Goal: Task Accomplishment & Management: Manage account settings

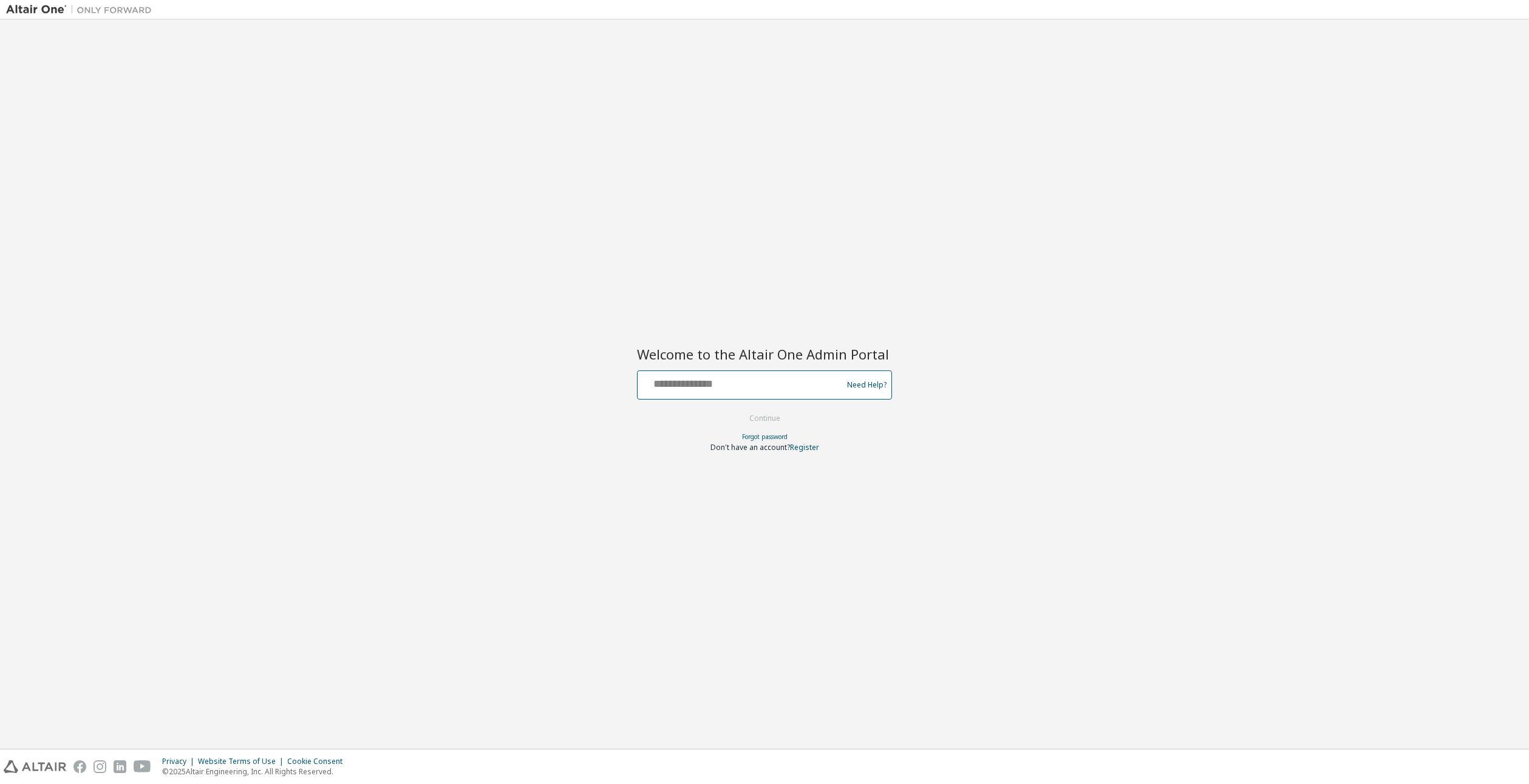
click at [759, 378] on input "text" at bounding box center [742, 382] width 199 height 18
type input "**********"
click at [735, 396] on div "**********" at bounding box center [764, 384] width 255 height 29
click at [734, 385] on input "**********" at bounding box center [742, 382] width 199 height 18
click at [754, 420] on button "Continue" at bounding box center [765, 418] width 57 height 18
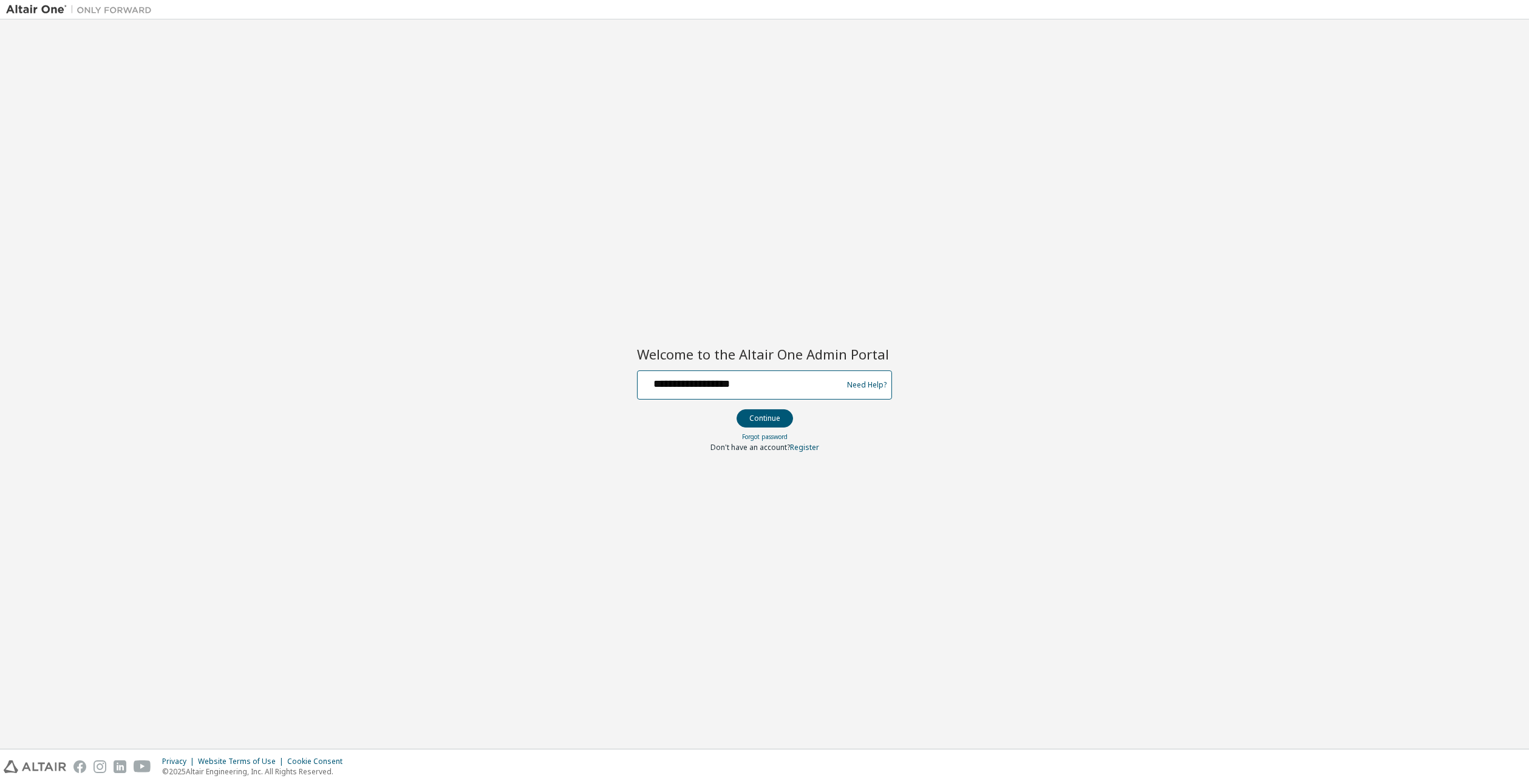
click at [751, 388] on input "**********" at bounding box center [742, 382] width 199 height 18
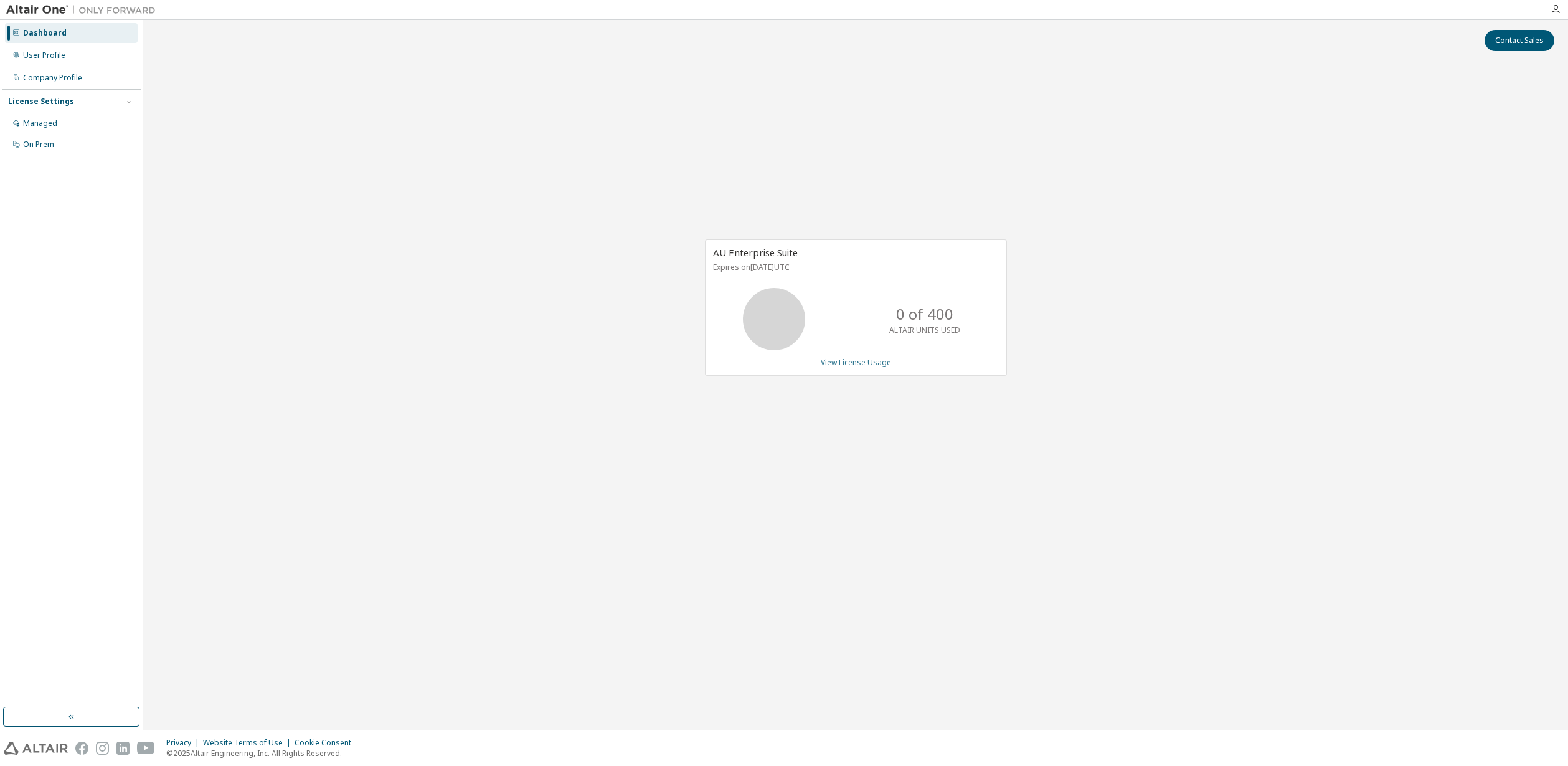
click at [873, 362] on link "View License Usage" at bounding box center [856, 362] width 71 height 11
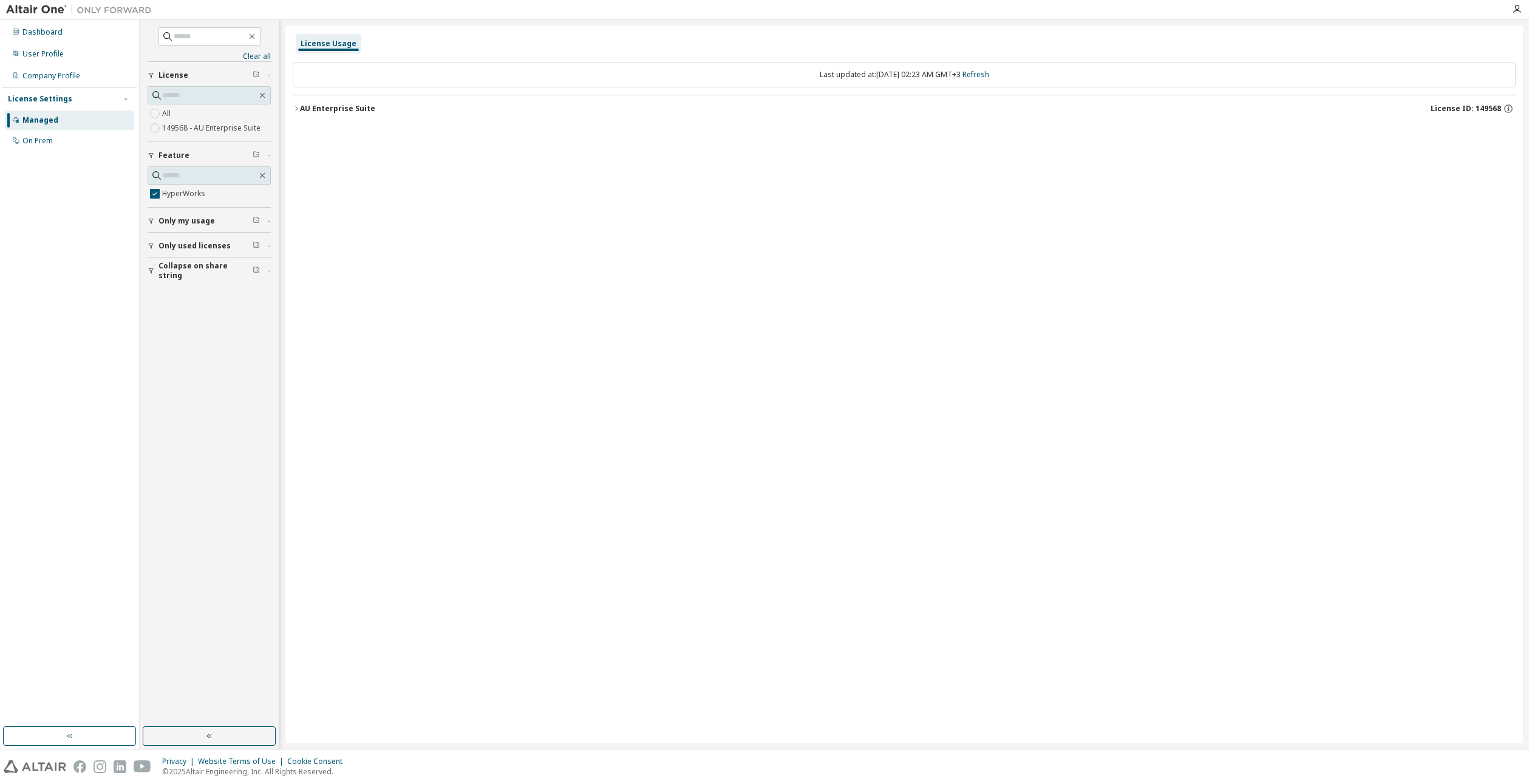
click at [299, 110] on icon "button" at bounding box center [296, 108] width 7 height 7
click at [297, 110] on icon "button" at bounding box center [296, 108] width 7 height 7
click at [72, 115] on div "Managed" at bounding box center [69, 120] width 129 height 19
click at [175, 111] on div "All 149568 - AU Enterprise Suite" at bounding box center [209, 121] width 123 height 29
click at [268, 98] on button "button" at bounding box center [263, 95] width 11 height 11
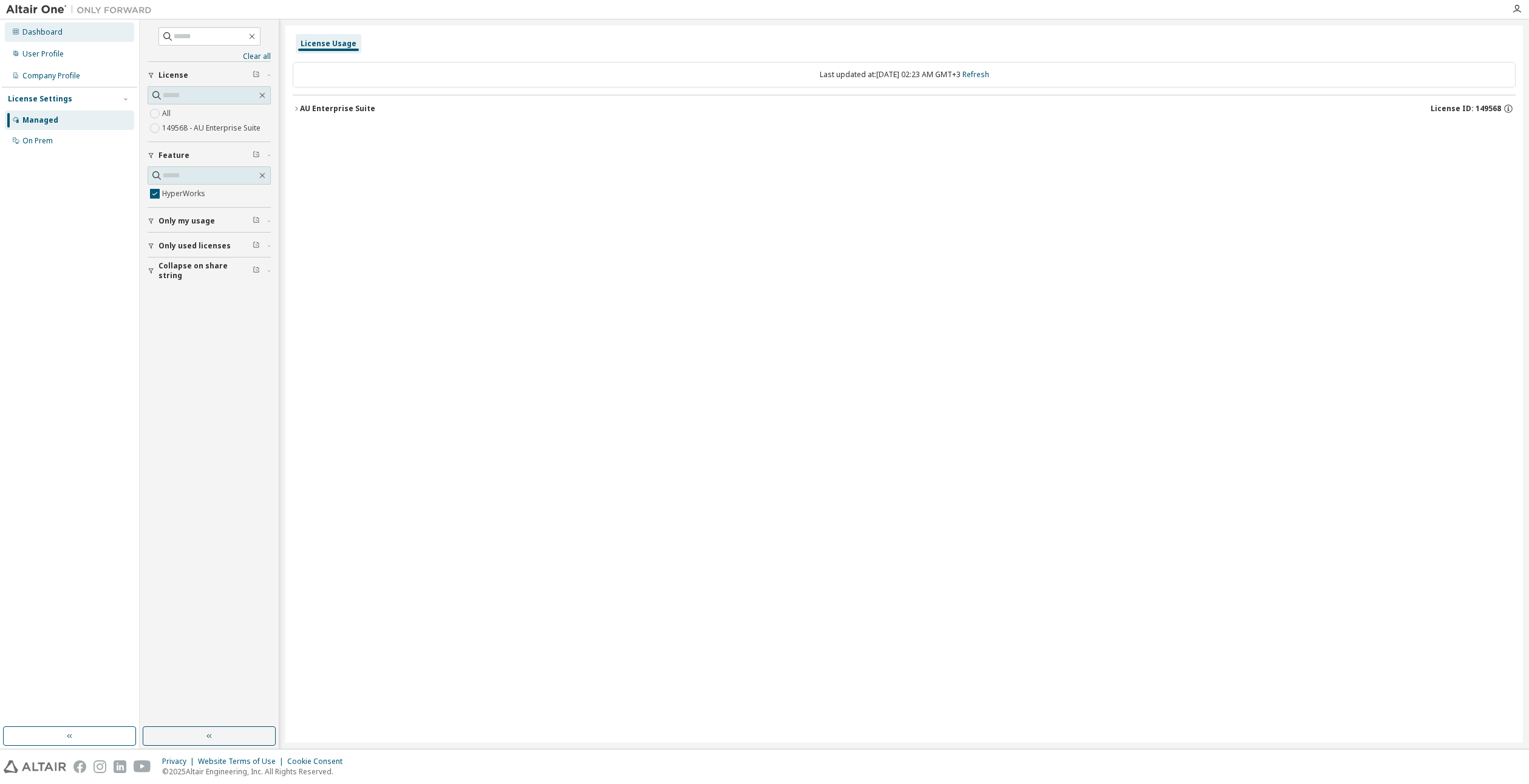
click at [54, 34] on div "Dashboard" at bounding box center [42, 32] width 40 height 10
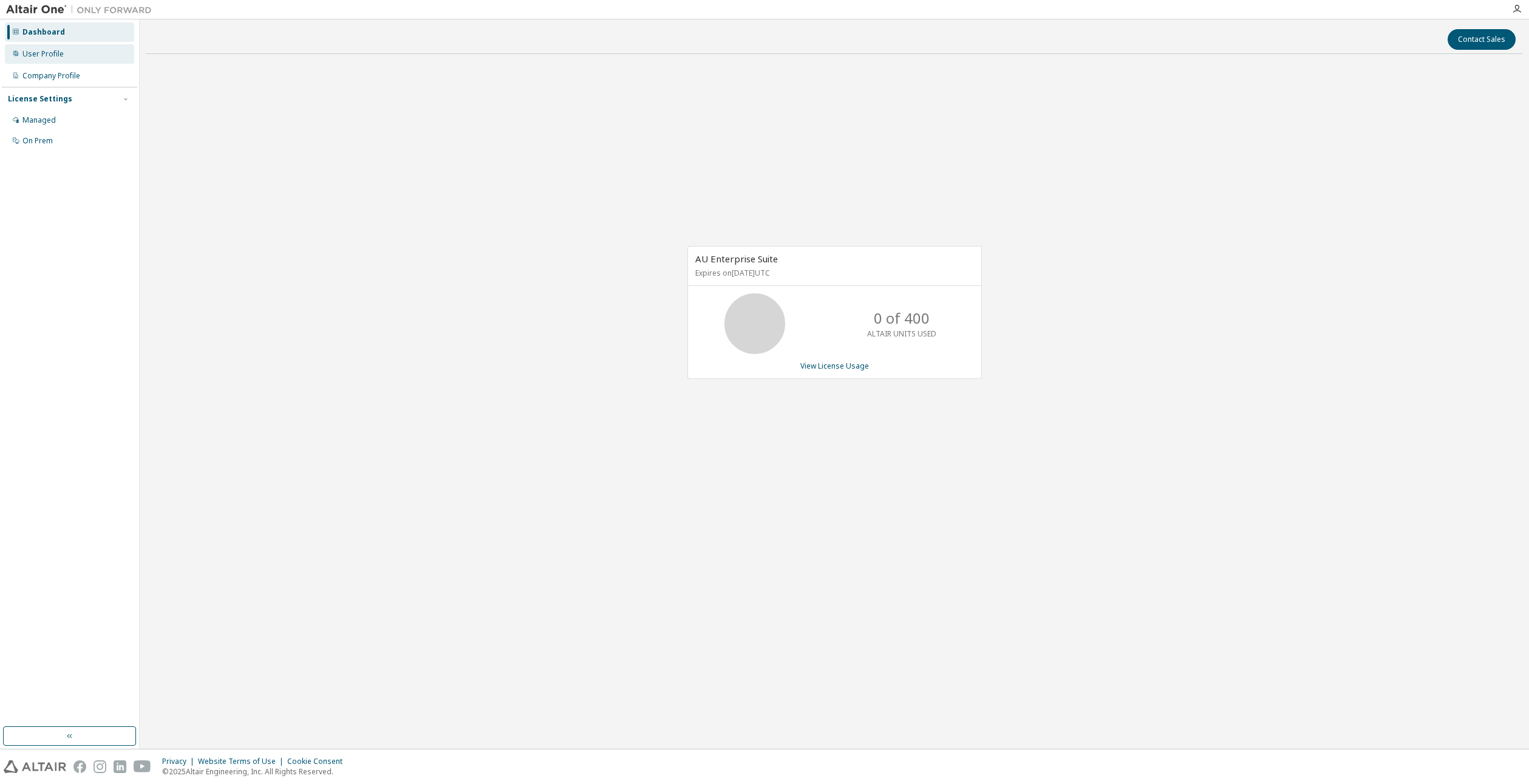
click at [59, 50] on div "User Profile" at bounding box center [43, 54] width 42 height 10
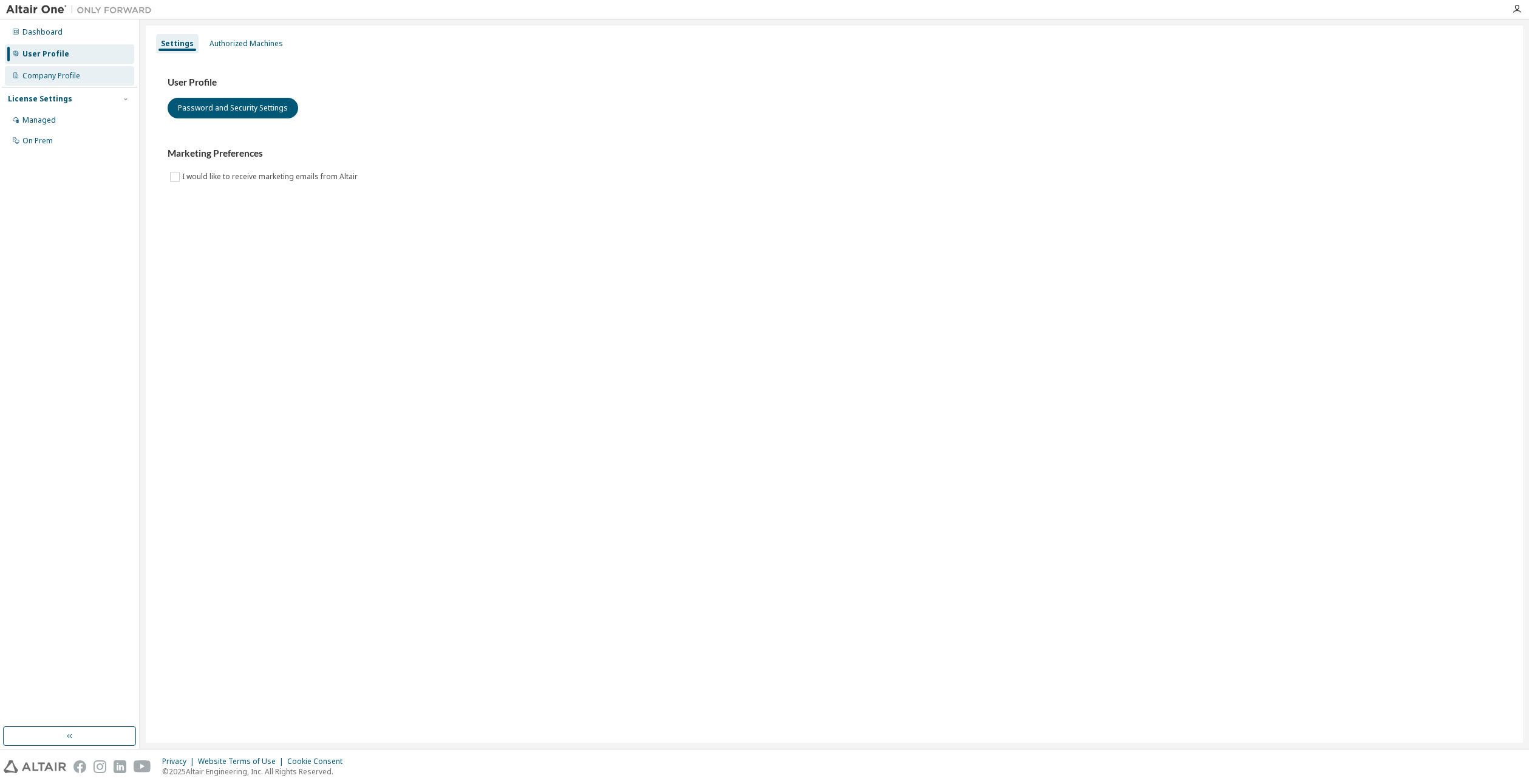
click at [47, 77] on div "Company Profile" at bounding box center [51, 76] width 58 height 10
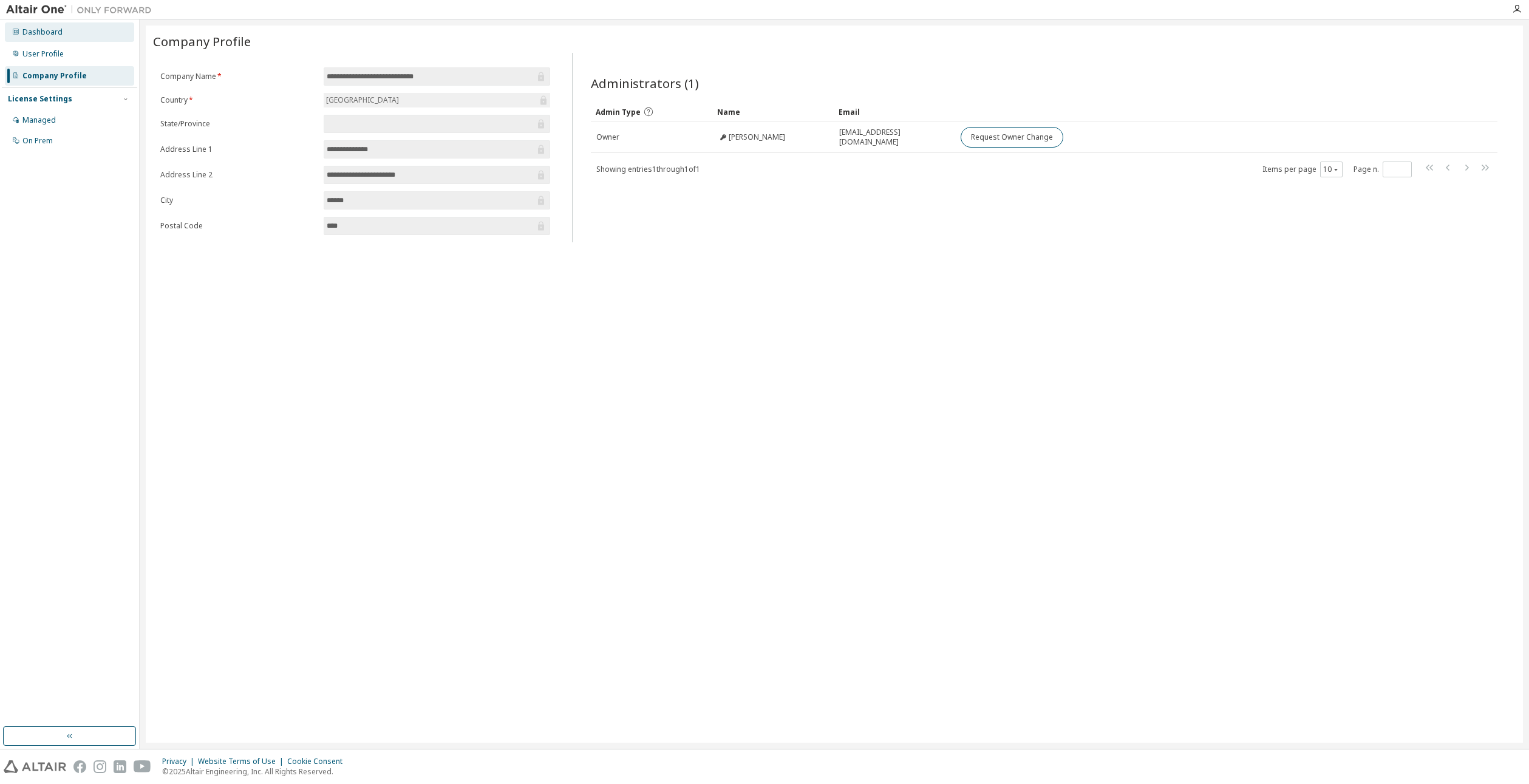
click at [59, 38] on div "Dashboard" at bounding box center [69, 32] width 129 height 19
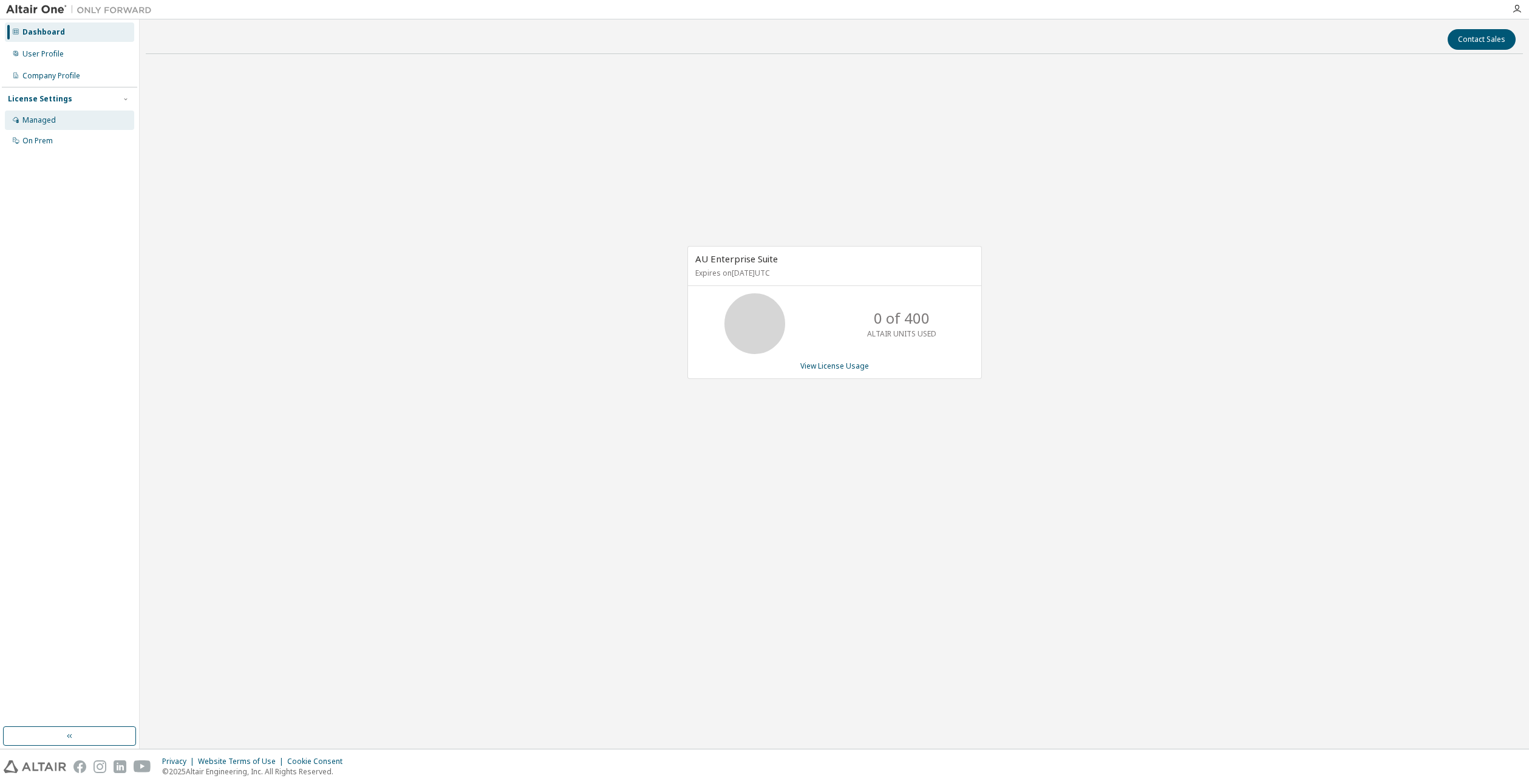
click at [68, 121] on div "Managed" at bounding box center [69, 120] width 129 height 19
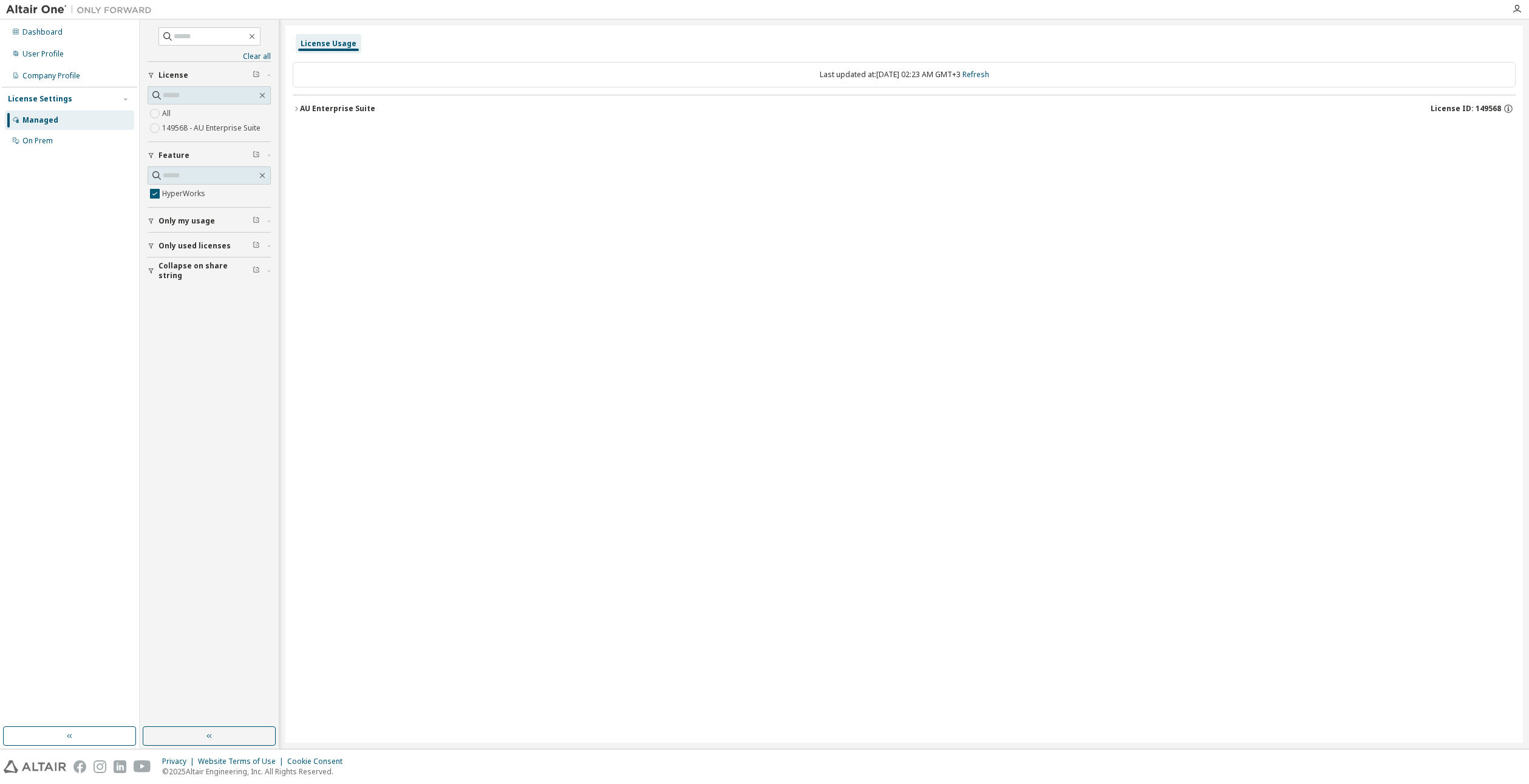
click at [305, 109] on div "AU Enterprise Suite" at bounding box center [338, 109] width 75 height 10
click at [342, 132] on div "HyperWorks" at bounding box center [365, 134] width 109 height 11
click at [181, 37] on input "text" at bounding box center [210, 36] width 73 height 12
click at [54, 135] on div "On Prem" at bounding box center [69, 141] width 129 height 19
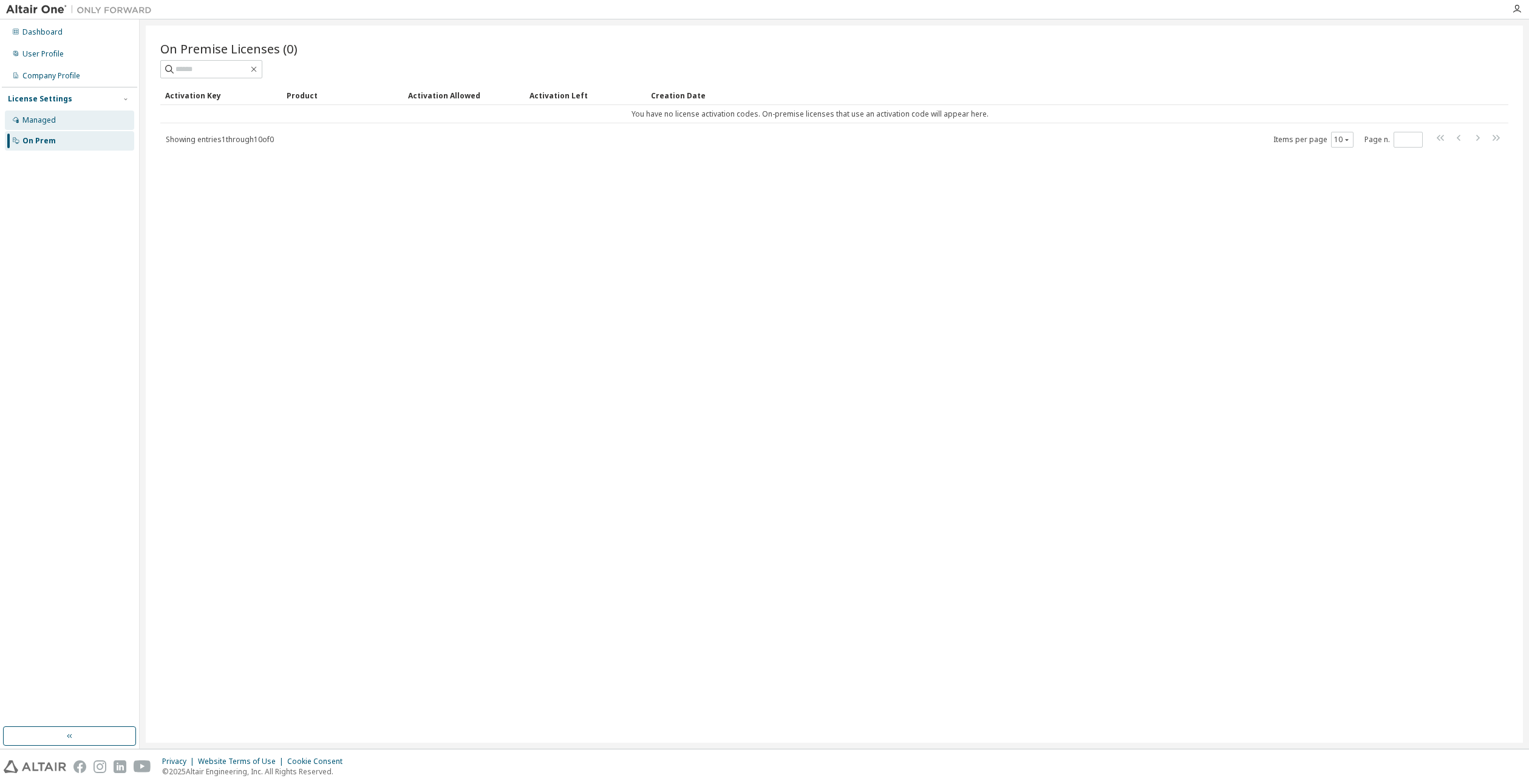
click at [59, 118] on div "Managed" at bounding box center [69, 120] width 129 height 19
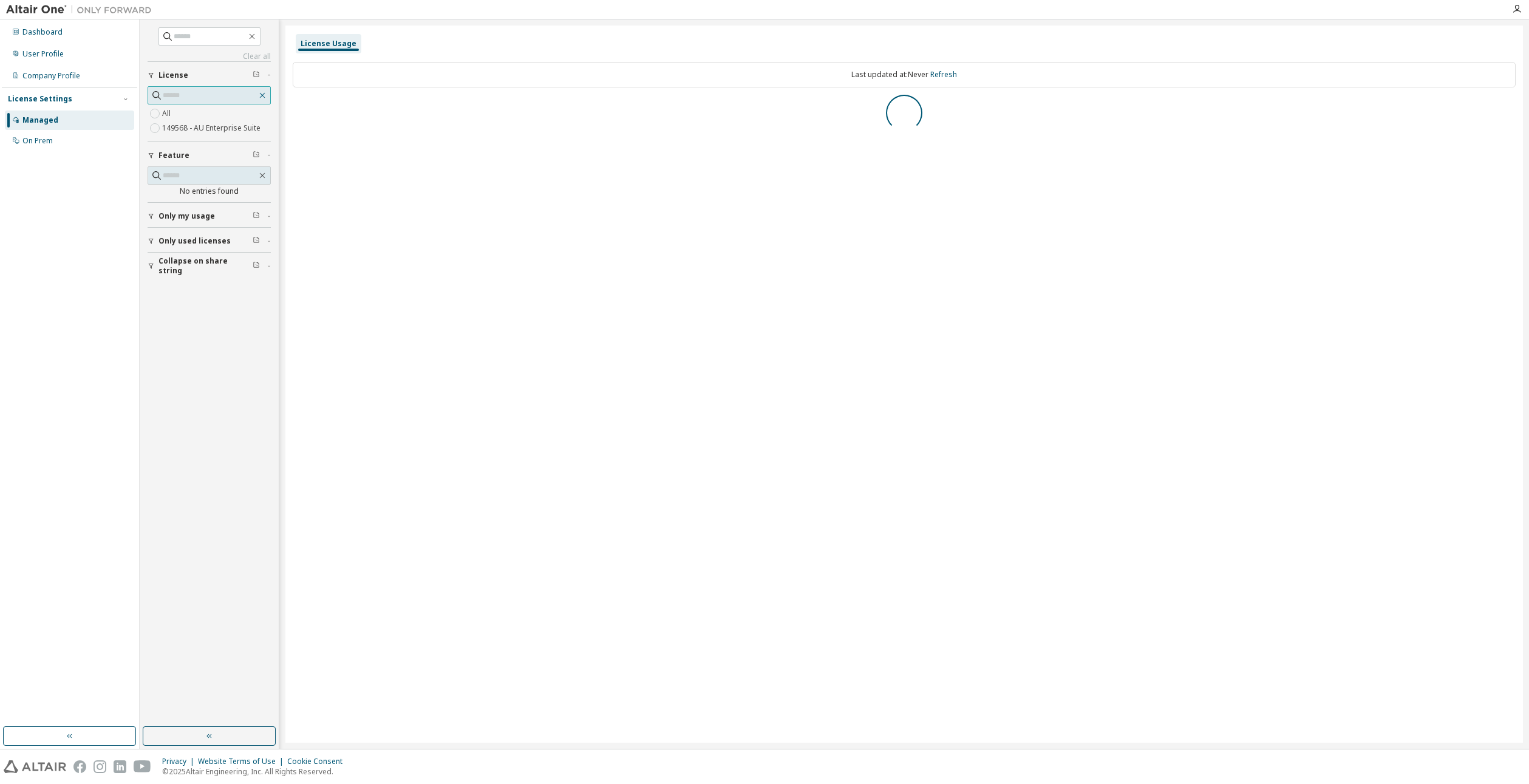
click at [263, 94] on icon "button" at bounding box center [262, 95] width 6 height 6
click at [356, 105] on div "AU Enterprise Suite" at bounding box center [338, 109] width 75 height 10
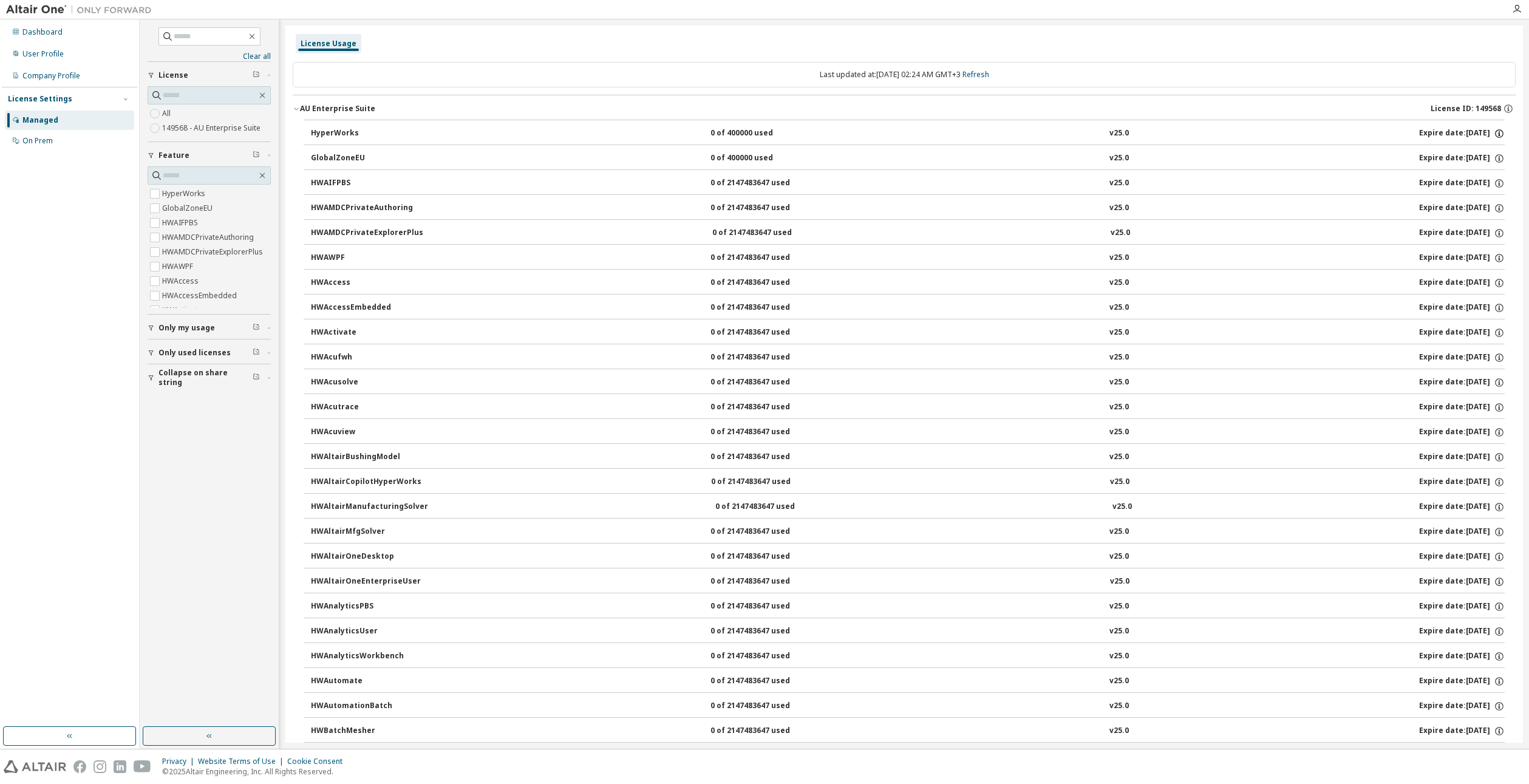
click at [1495, 130] on icon "button" at bounding box center [1499, 133] width 9 height 9
click at [341, 132] on div "HyperWorks" at bounding box center [365, 134] width 109 height 11
